Goal: Navigation & Orientation: Find specific page/section

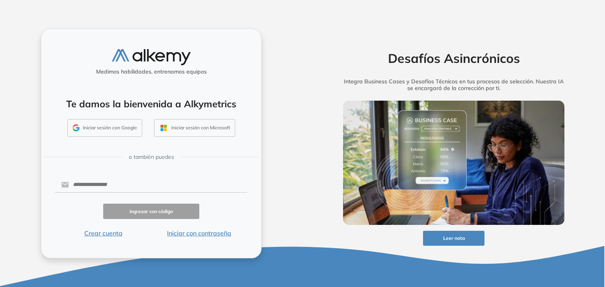
click at [95, 133] on button "Iniciar sesión con Google" at bounding box center [104, 128] width 75 height 18
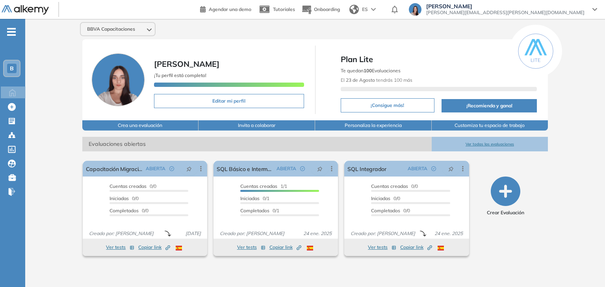
click at [108, 26] on span "BBVA Capacitaciones" at bounding box center [111, 29] width 48 height 6
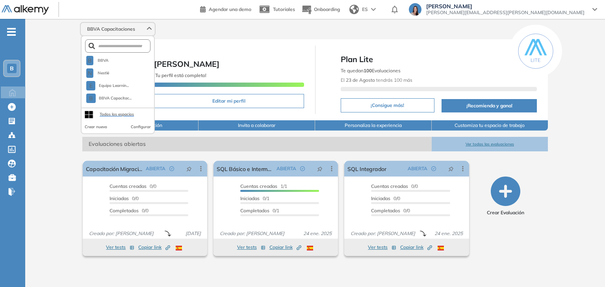
click at [117, 112] on div "Todos los espacios" at bounding box center [117, 114] width 34 height 6
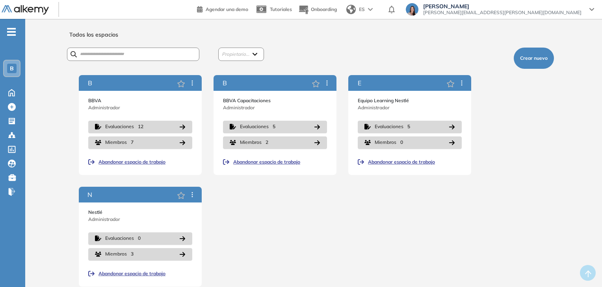
scroll to position [9, 0]
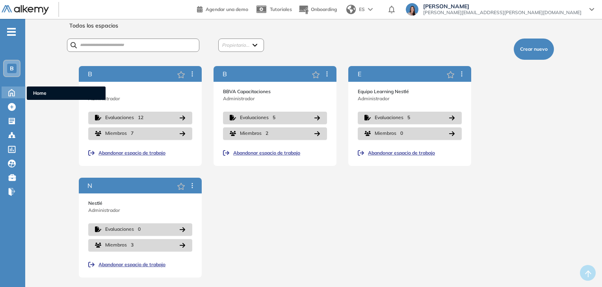
click at [13, 92] on icon at bounding box center [12, 91] width 14 height 9
